Goal: Check status: Check status

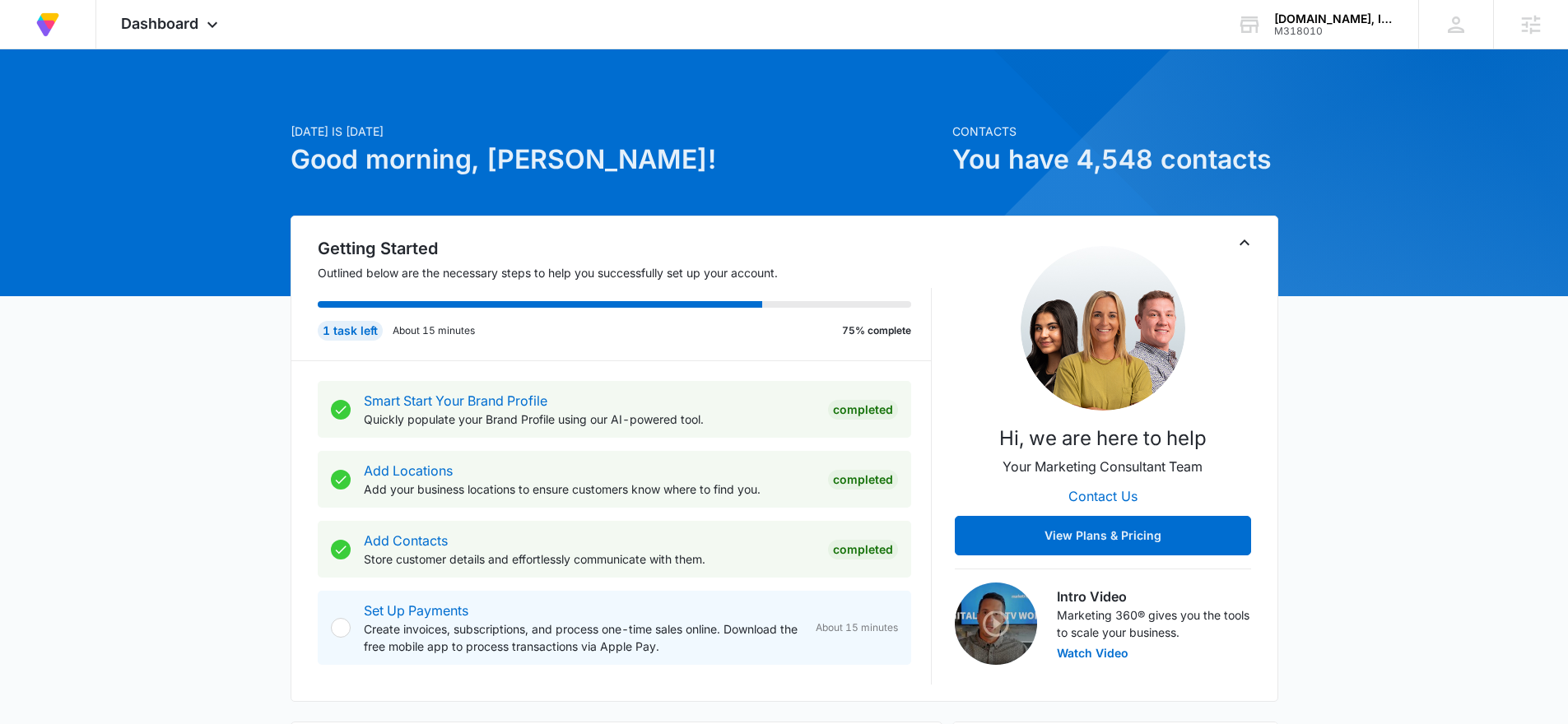
click at [1246, 242] on icon "Toggle Collapse" at bounding box center [1244, 242] width 10 height 6
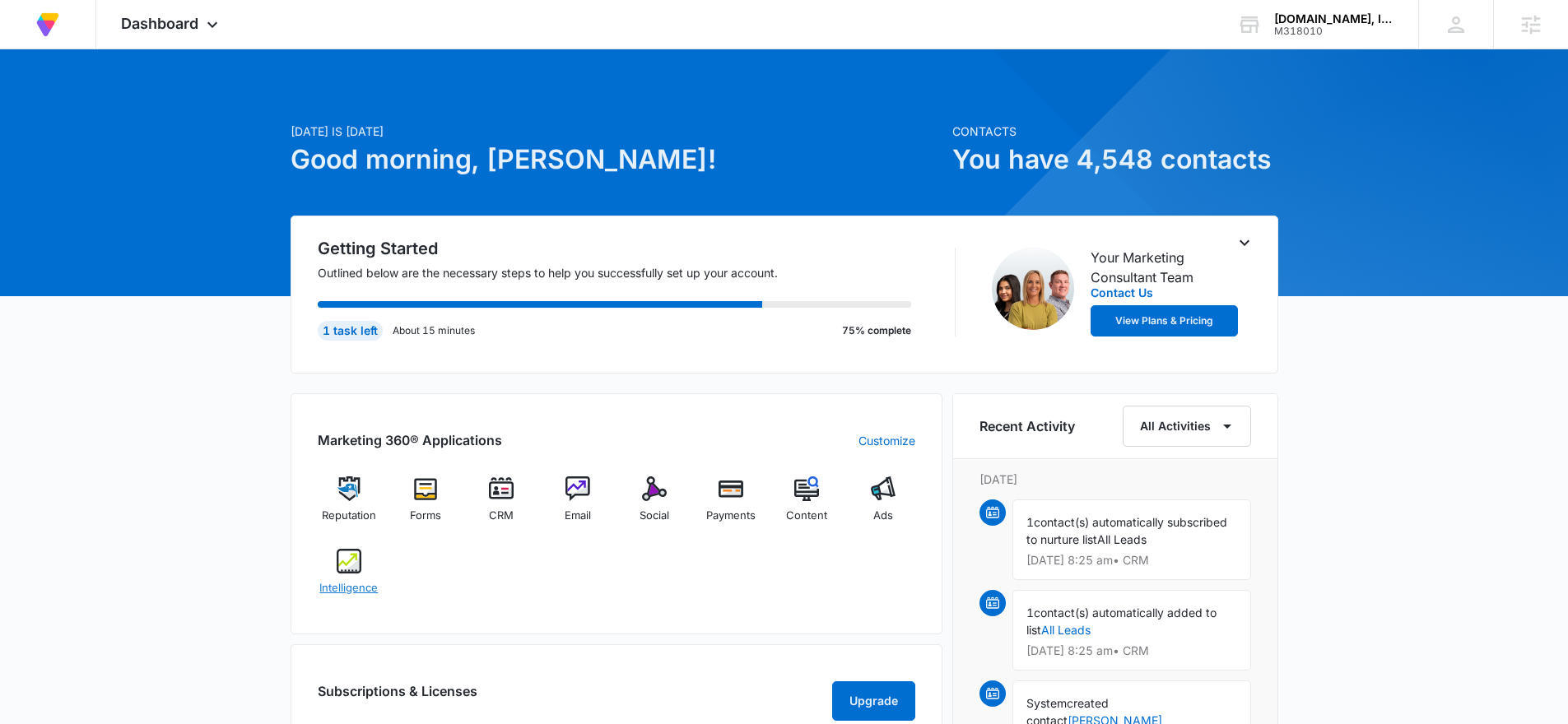
click at [332, 576] on div "Intelligence" at bounding box center [349, 578] width 64 height 59
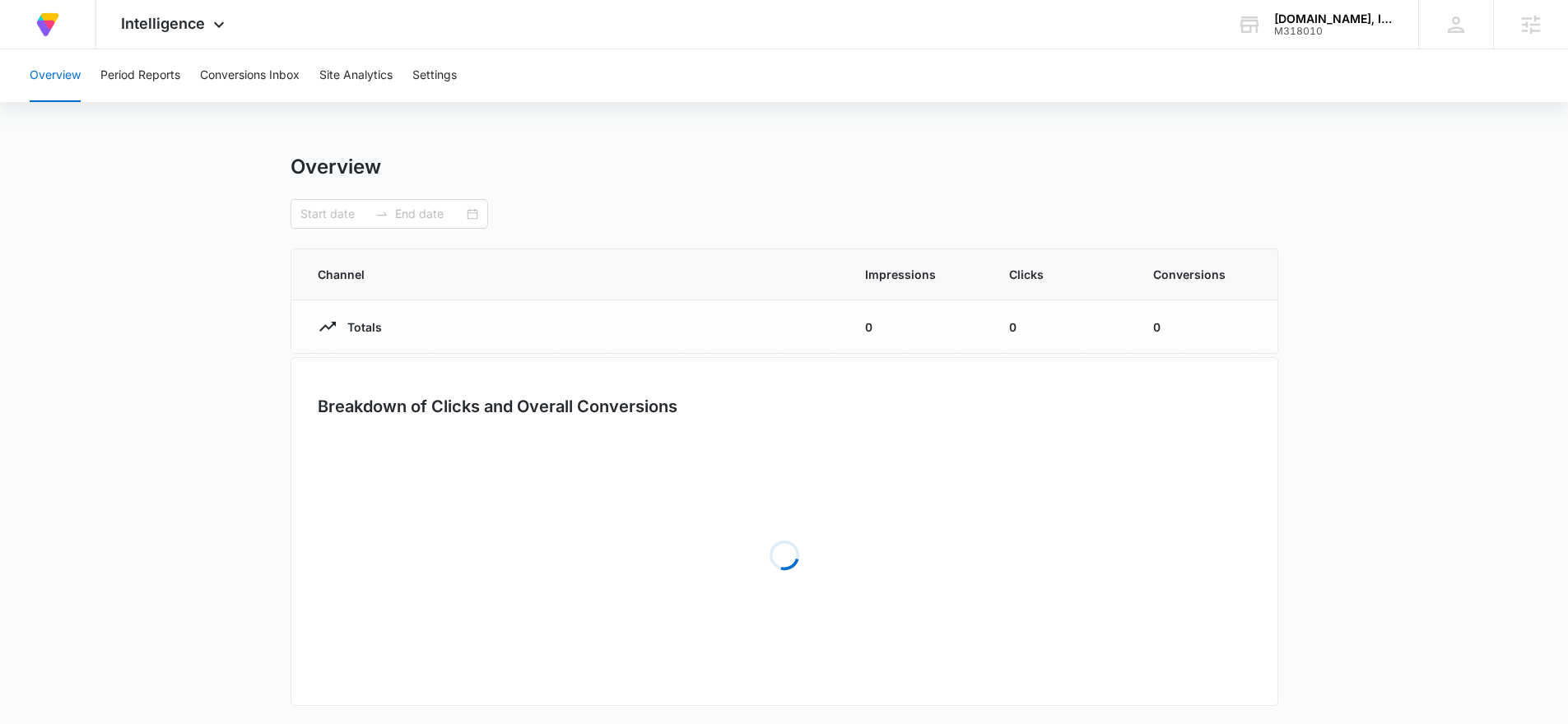
type input "05/27/2025"
type input "06/25/2025"
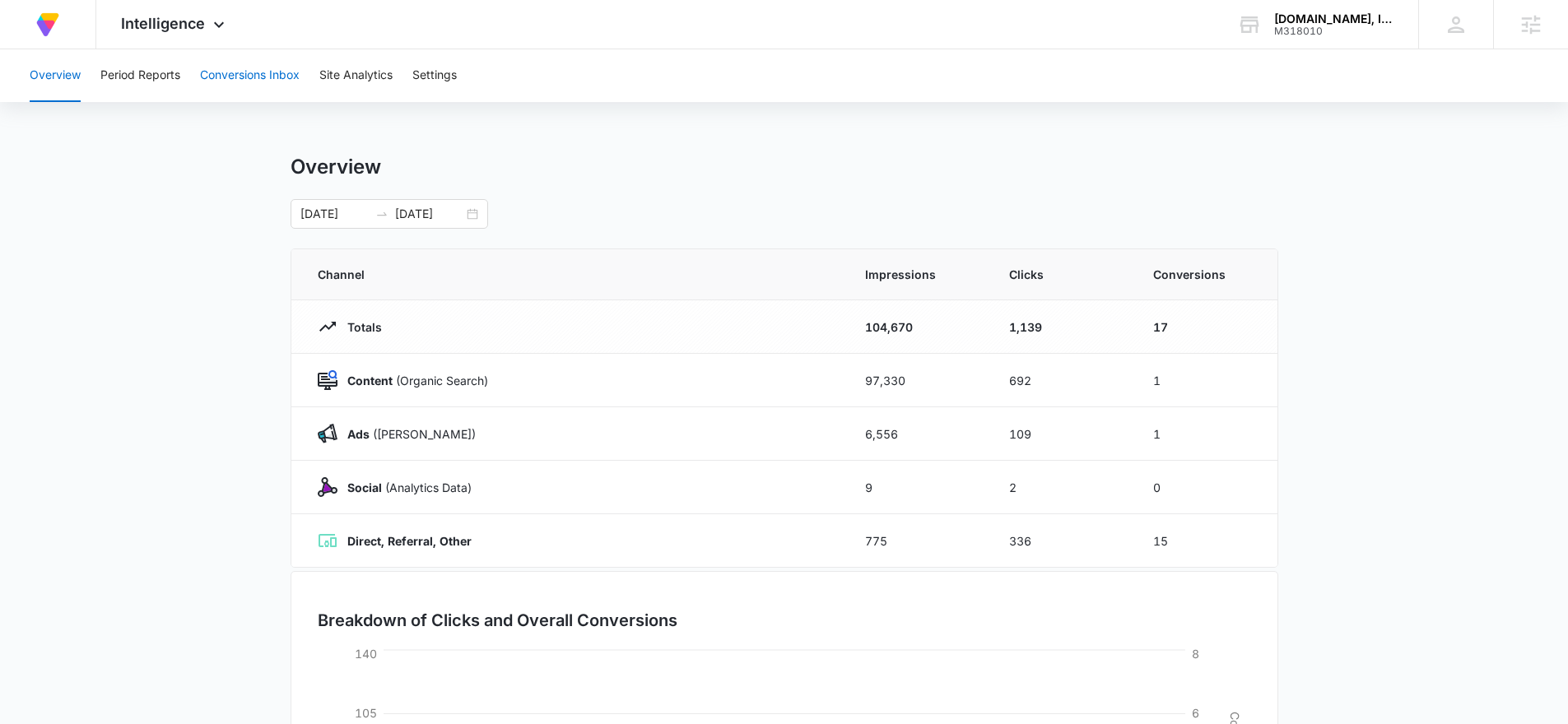
click at [254, 65] on button "Conversions Inbox" at bounding box center [250, 76] width 99 height 52
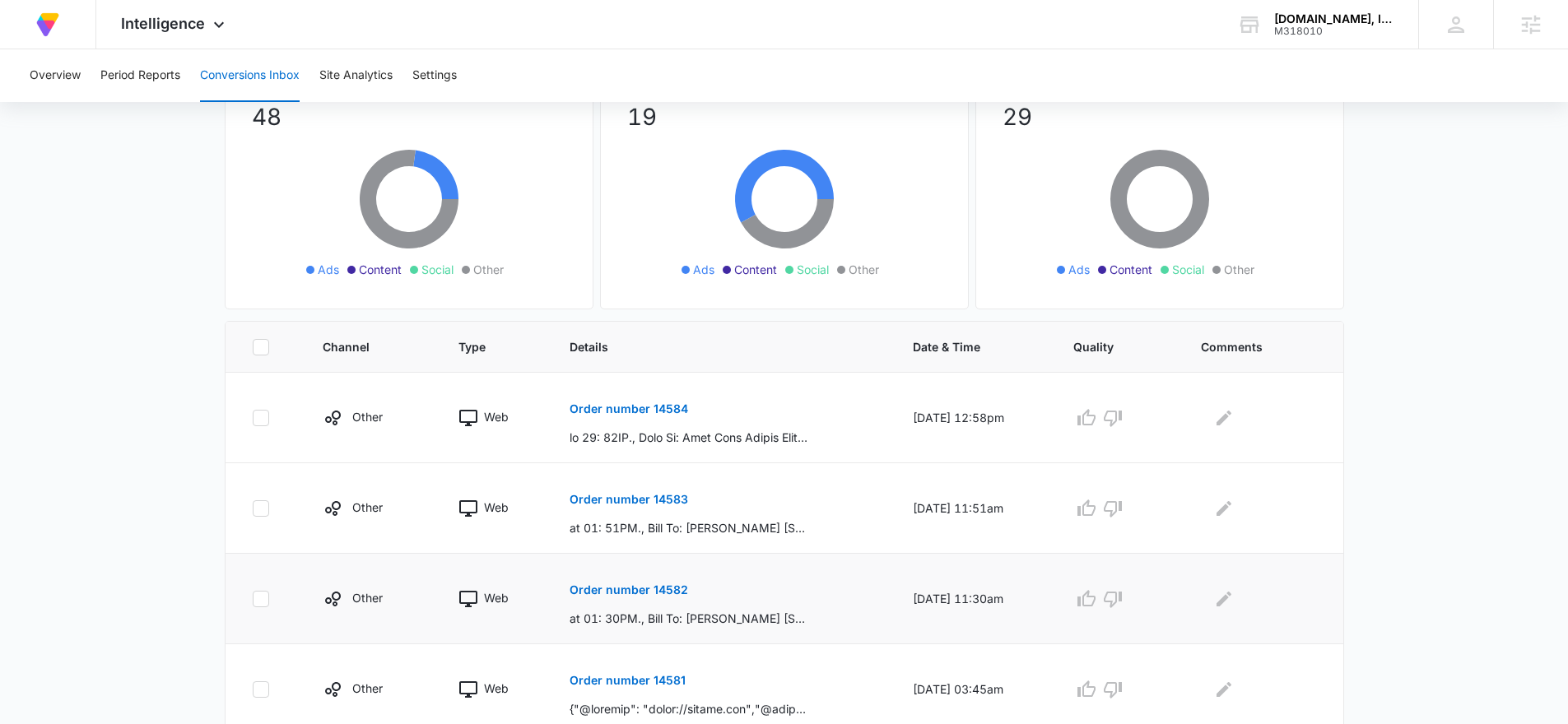
scroll to position [167, 0]
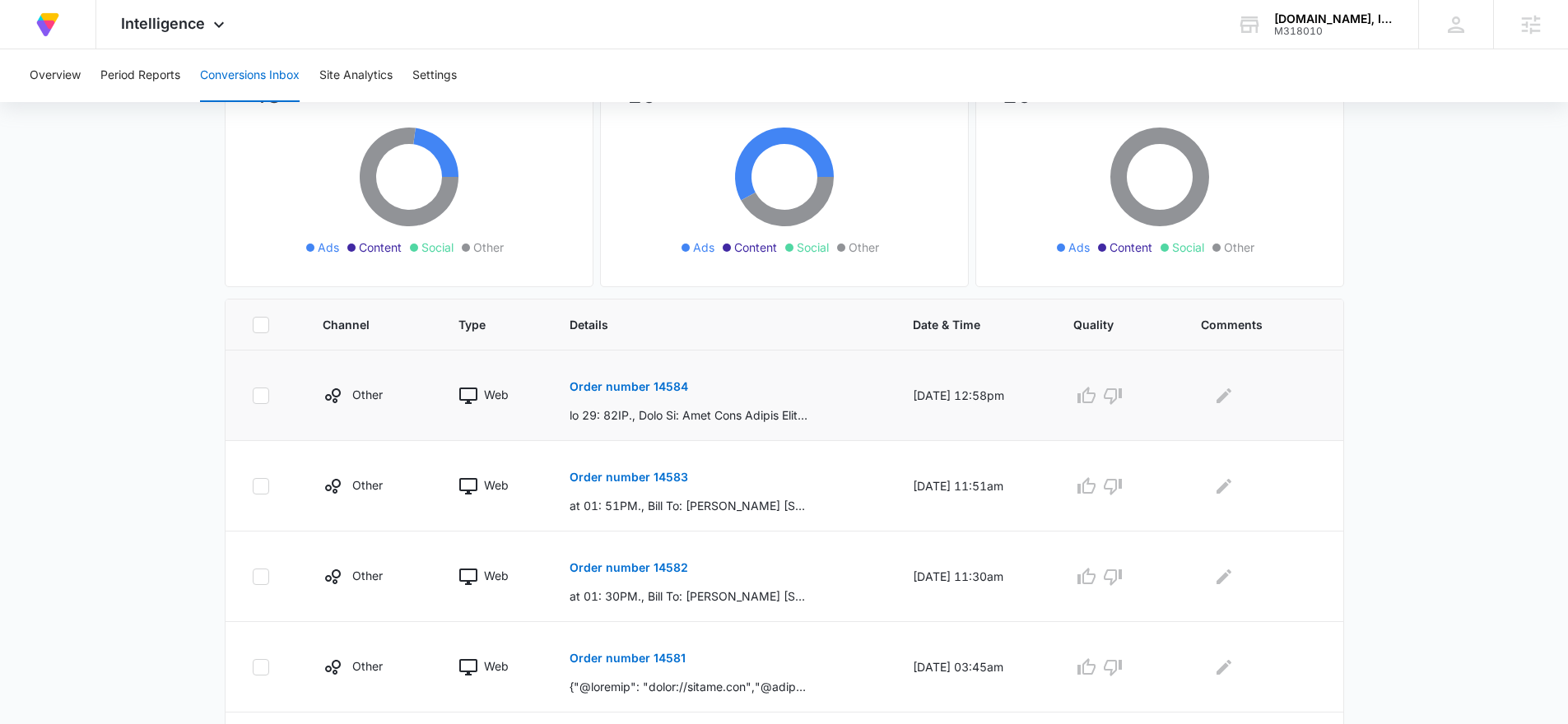
click at [672, 396] on button "Order number 14584" at bounding box center [629, 386] width 119 height 39
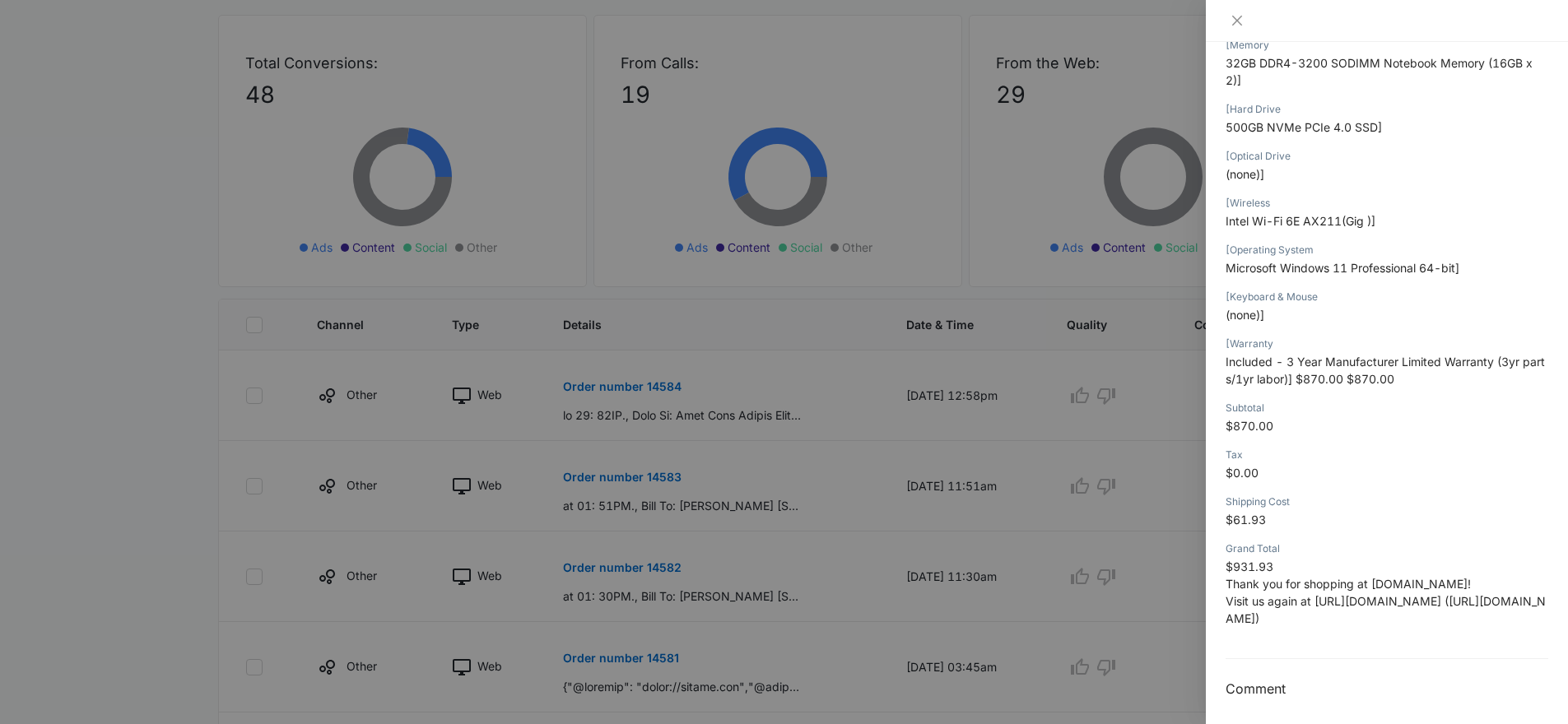
scroll to position [853, 0]
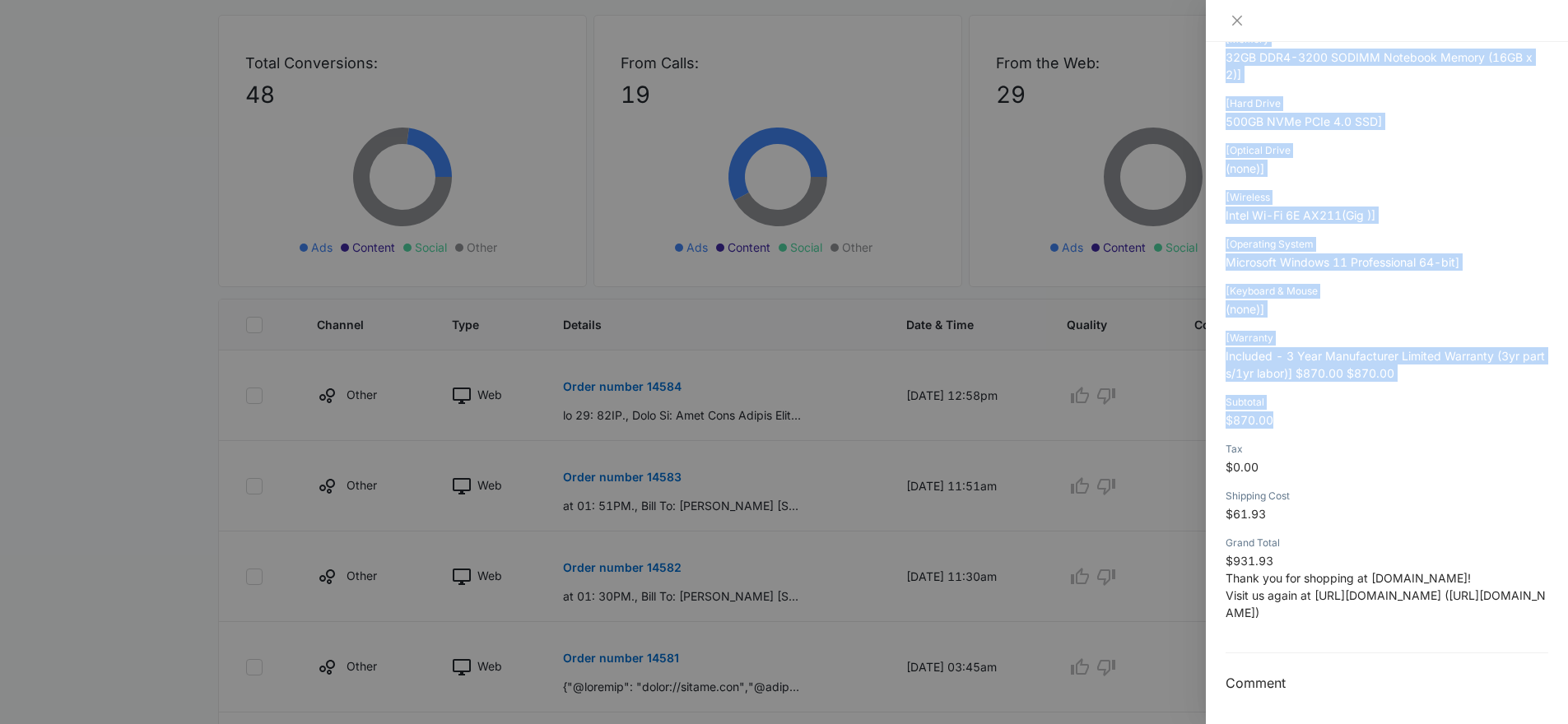
drag, startPoint x: 1259, startPoint y: 424, endPoint x: 1152, endPoint y: 400, distance: 109.7
click at [1140, 402] on div "**********" at bounding box center [784, 362] width 1568 height 724
click at [1302, 412] on p "$870.00" at bounding box center [1387, 420] width 323 height 17
drag, startPoint x: 1226, startPoint y: 422, endPoint x: 1181, endPoint y: 415, distance: 45.5
click at [1181, 417] on div "**********" at bounding box center [784, 362] width 1568 height 724
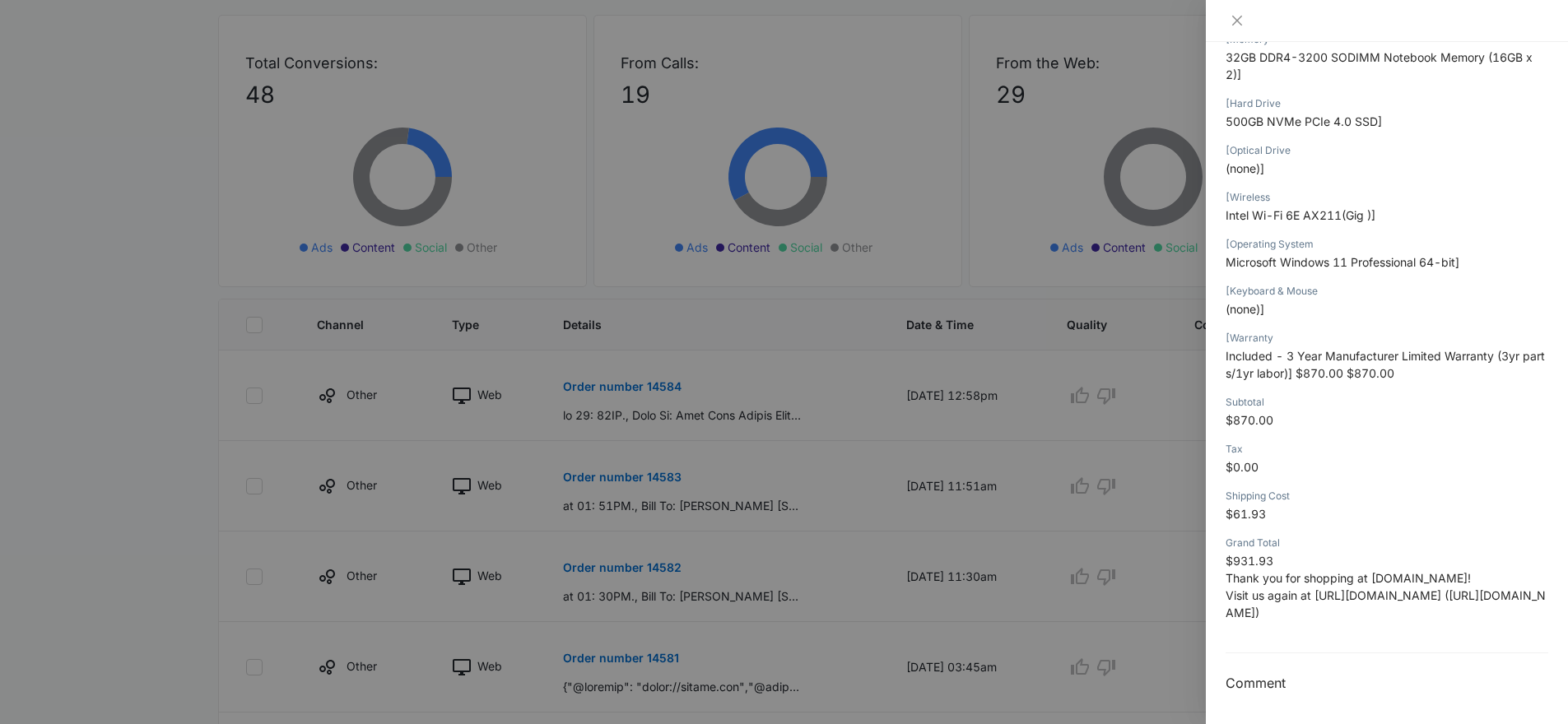
drag, startPoint x: 1265, startPoint y: 413, endPoint x: 1265, endPoint y: 422, distance: 9.0
click at [1264, 413] on span "$870.00" at bounding box center [1250, 420] width 48 height 14
click at [1265, 423] on span "$870.00" at bounding box center [1250, 420] width 48 height 14
click at [1268, 422] on span "$870.00" at bounding box center [1250, 420] width 48 height 14
click at [1238, 22] on icon "close" at bounding box center [1237, 20] width 13 height 13
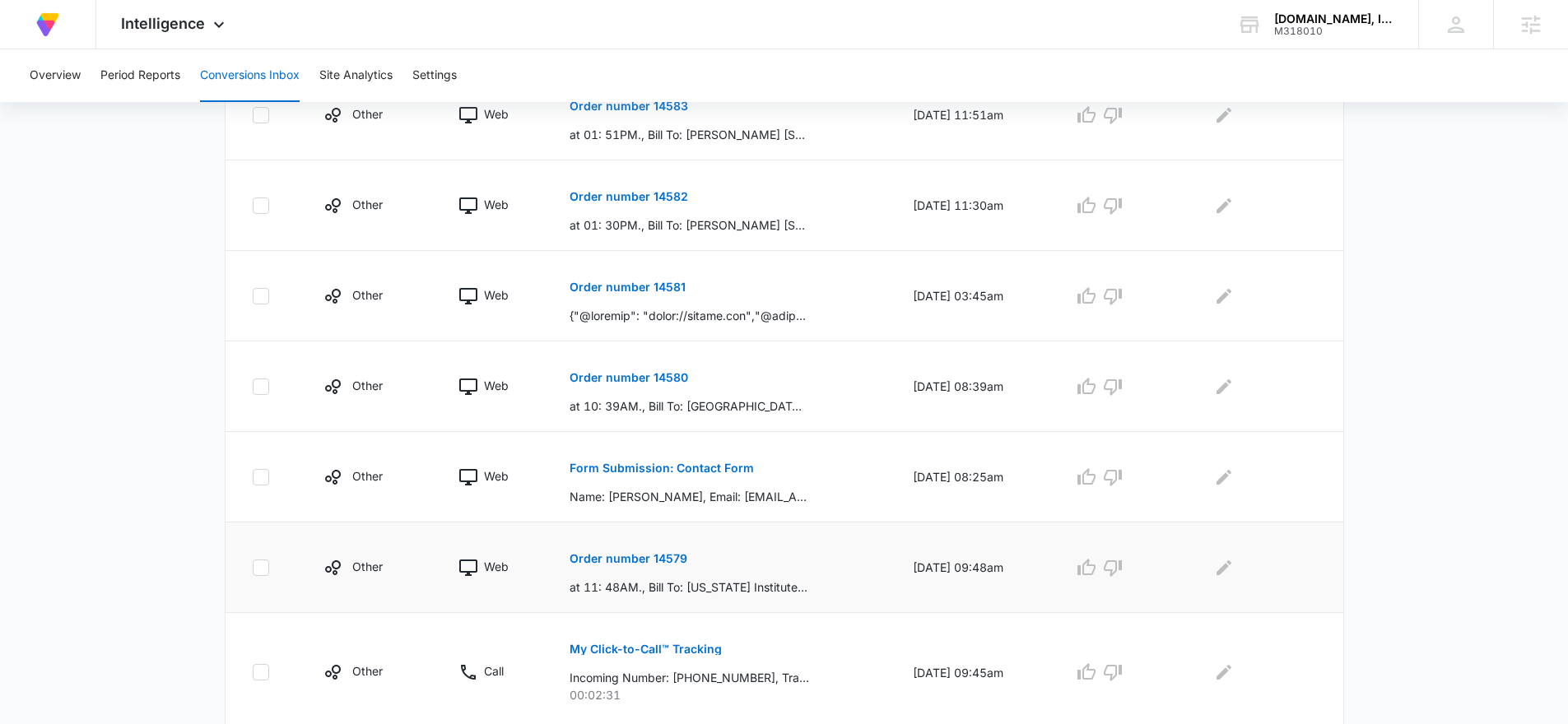
scroll to position [565, 0]
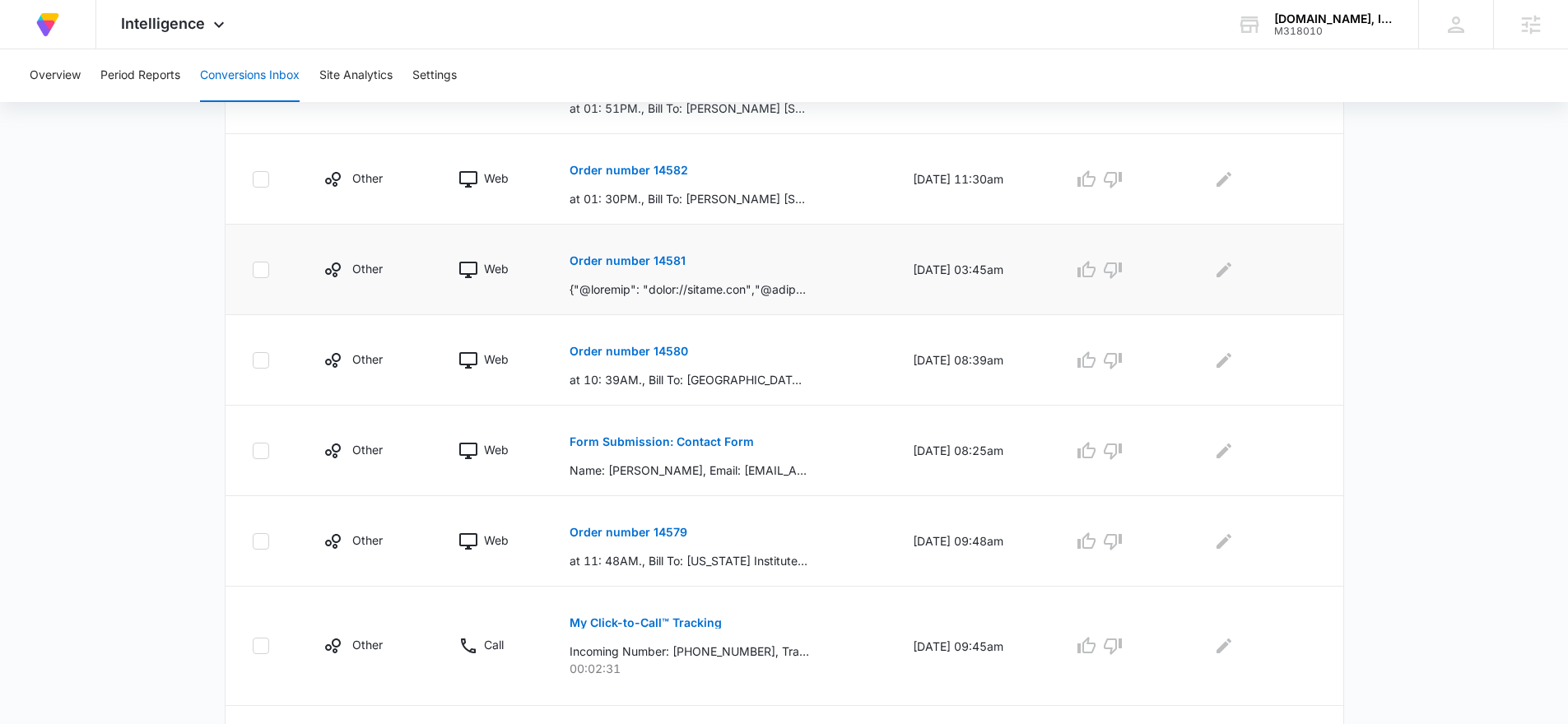
click at [618, 265] on p "Order number 14581" at bounding box center [627, 261] width 116 height 11
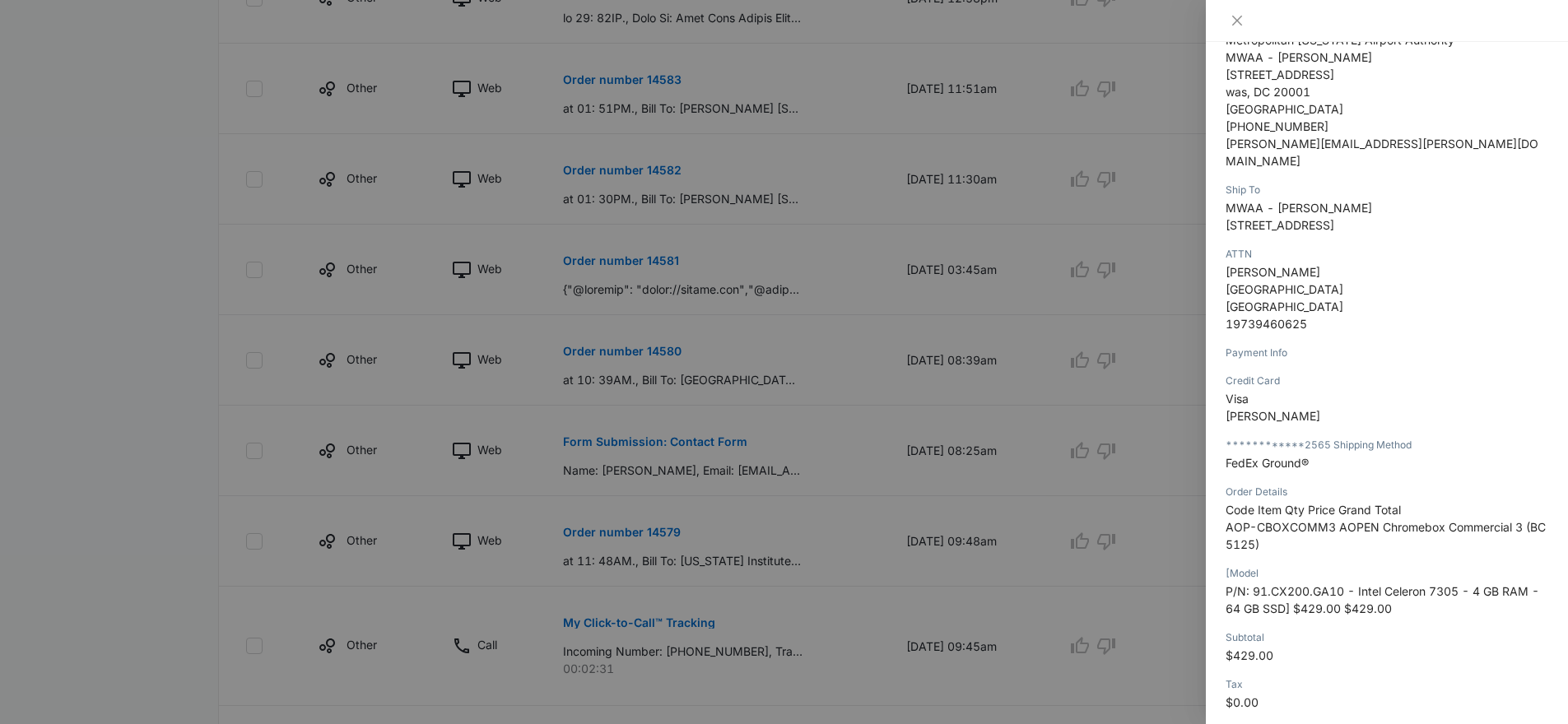
scroll to position [806, 0]
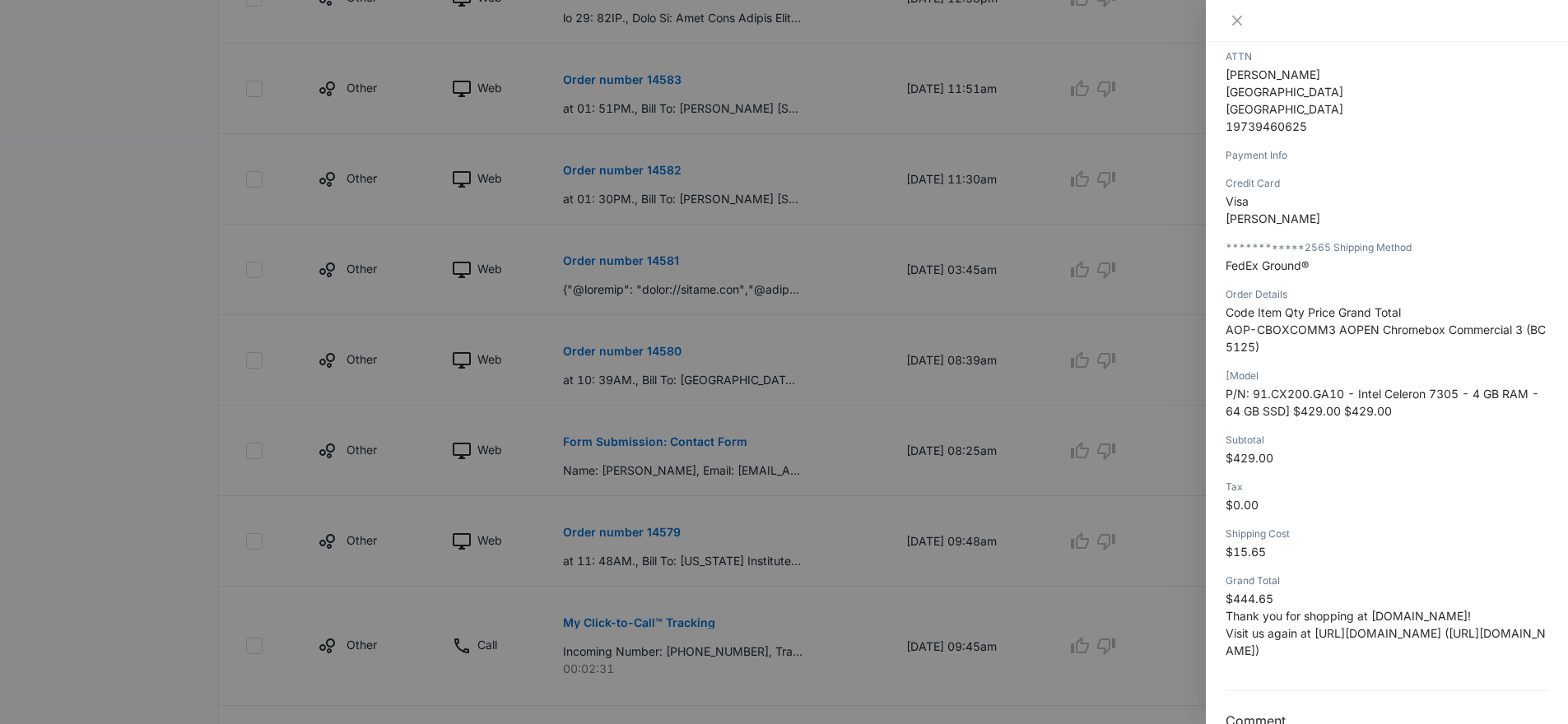
drag, startPoint x: 1290, startPoint y: 510, endPoint x: 1270, endPoint y: 518, distance: 21.5
click at [1270, 543] on p "$15.65" at bounding box center [1387, 552] width 323 height 17
drag, startPoint x: 1272, startPoint y: 521, endPoint x: 1222, endPoint y: 512, distance: 50.8
click at [1224, 512] on div "Order number 14581 08/13/2025 at 03:45am Type : Web Details {"@context" "https:…" at bounding box center [1387, 383] width 362 height 682
drag, startPoint x: 1261, startPoint y: 475, endPoint x: 1242, endPoint y: 472, distance: 19.2
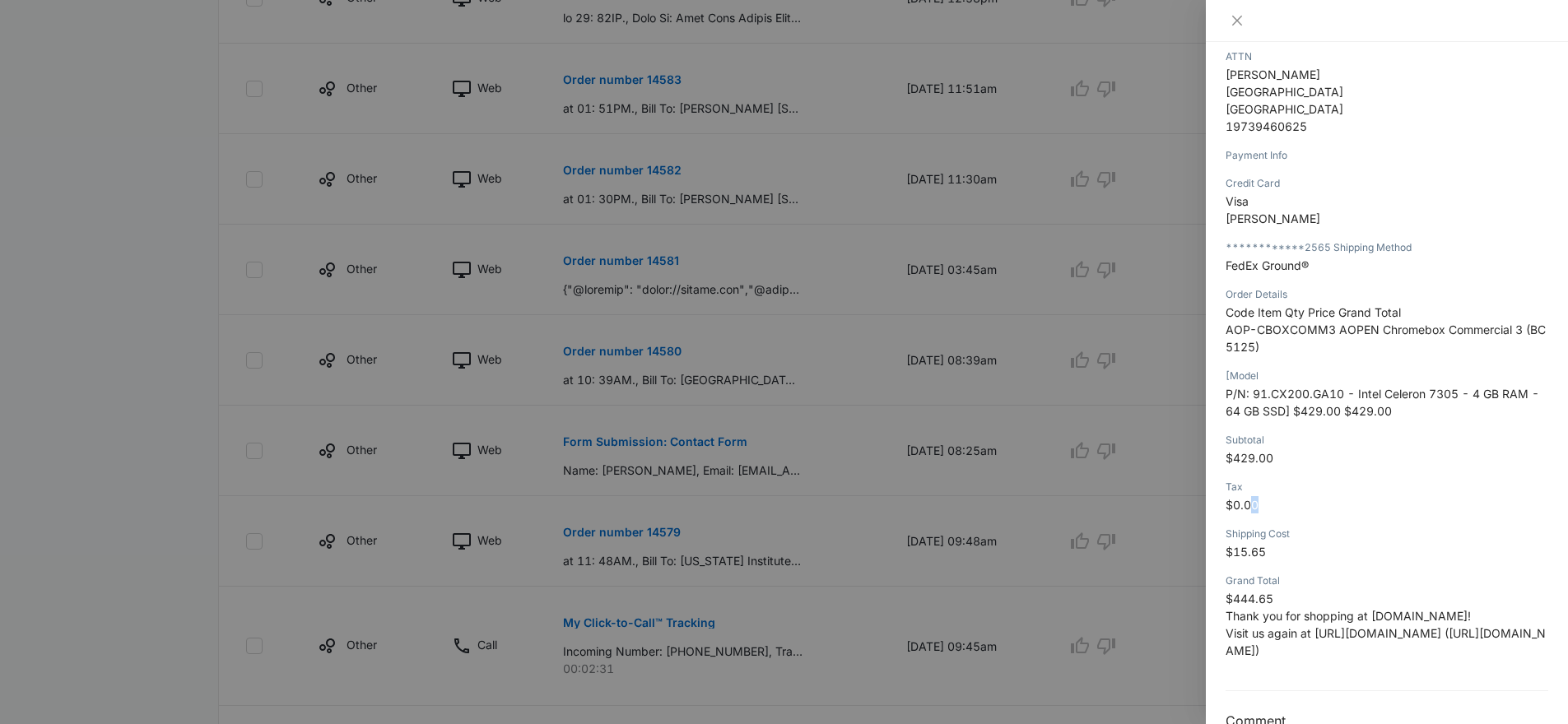
click at [1248, 496] on p "$0.00" at bounding box center [1387, 505] width 323 height 17
click at [1250, 498] on span "$0.00" at bounding box center [1243, 505] width 33 height 14
click at [1272, 451] on span "$429.00" at bounding box center [1250, 458] width 48 height 14
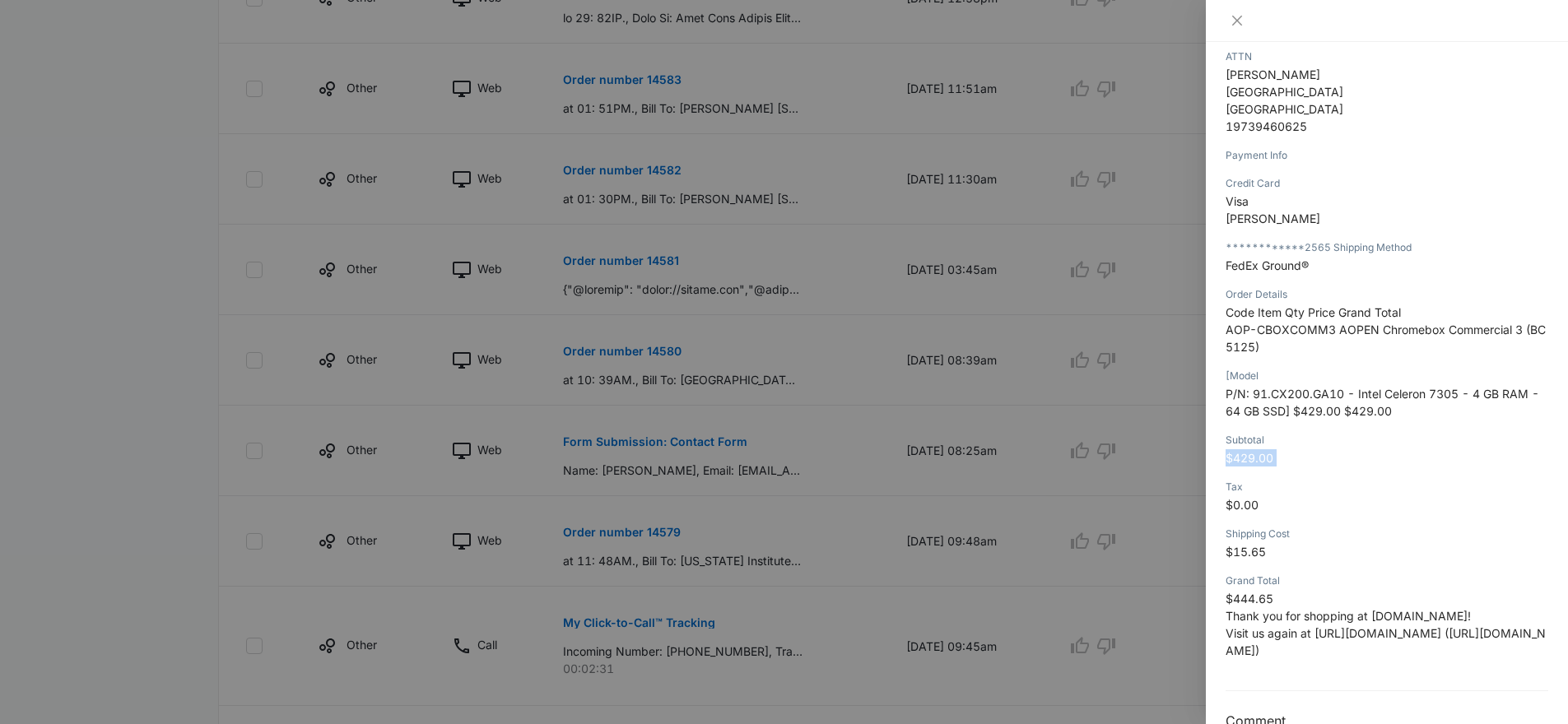
click at [1272, 451] on span "$429.00" at bounding box center [1250, 458] width 48 height 14
click at [1354, 591] on p "$444.65 Thank you for shopping at www.thebookpc.com! Visit us again at http://w…" at bounding box center [1387, 625] width 323 height 69
click at [780, 512] on div at bounding box center [784, 362] width 1568 height 724
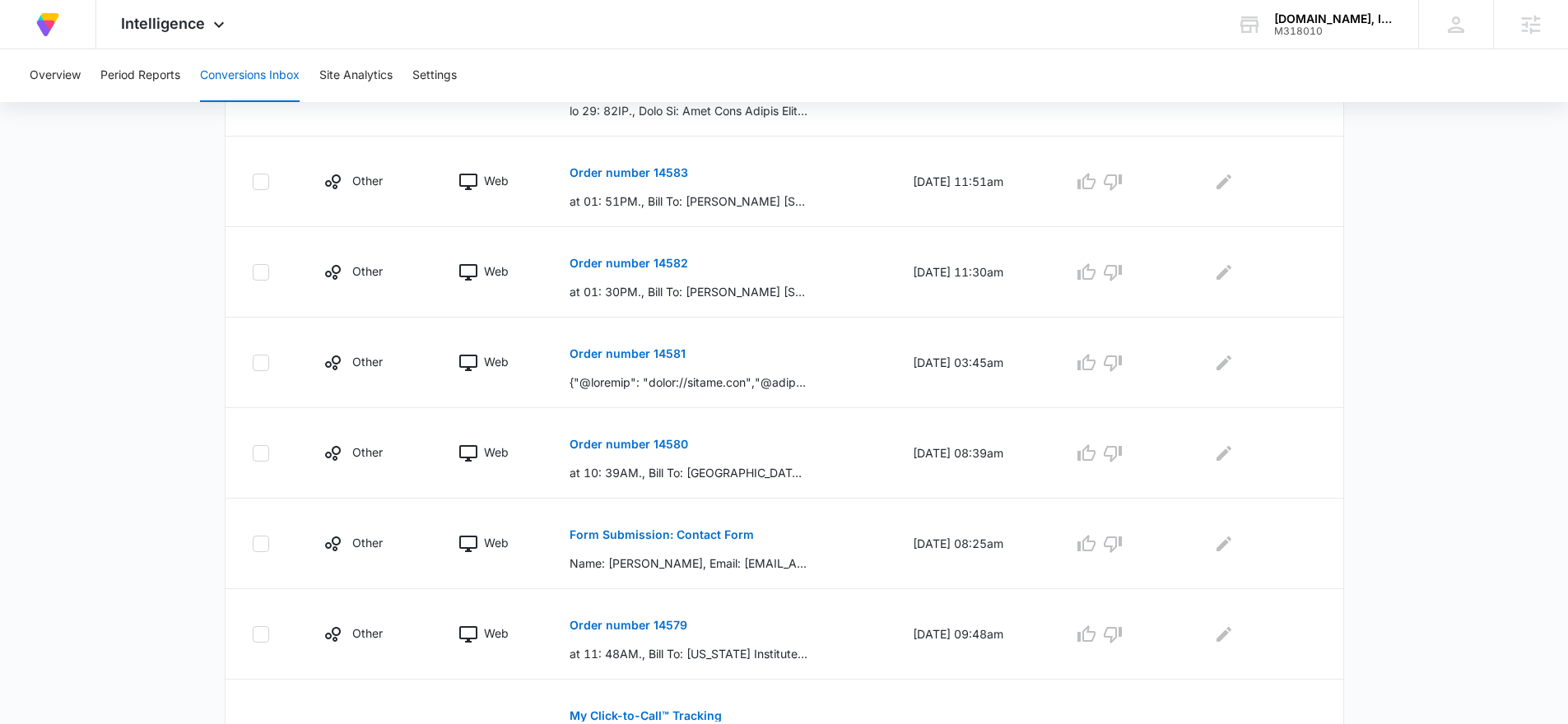
scroll to position [235, 0]
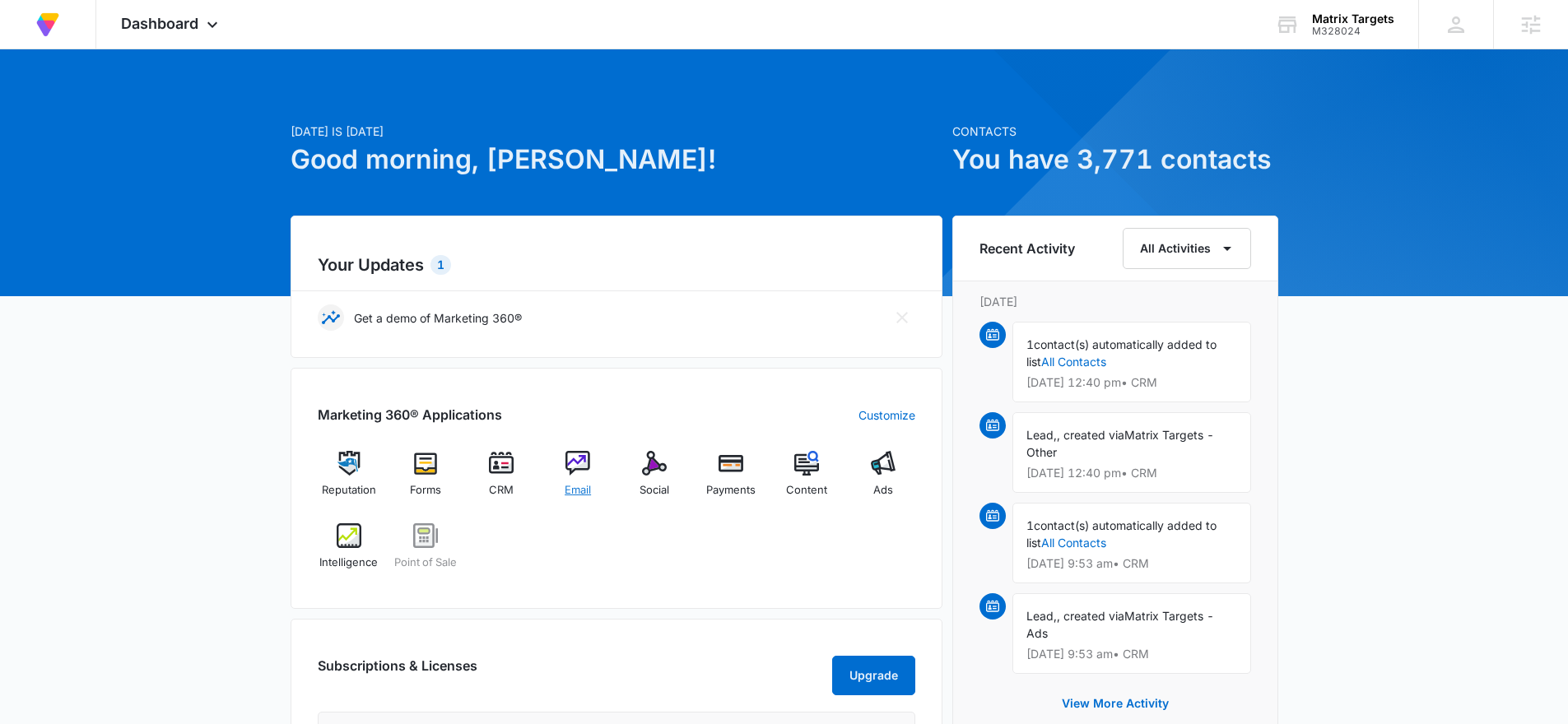
click at [578, 478] on div "Email" at bounding box center [579, 481] width 64 height 59
